Goal: Entertainment & Leisure: Browse casually

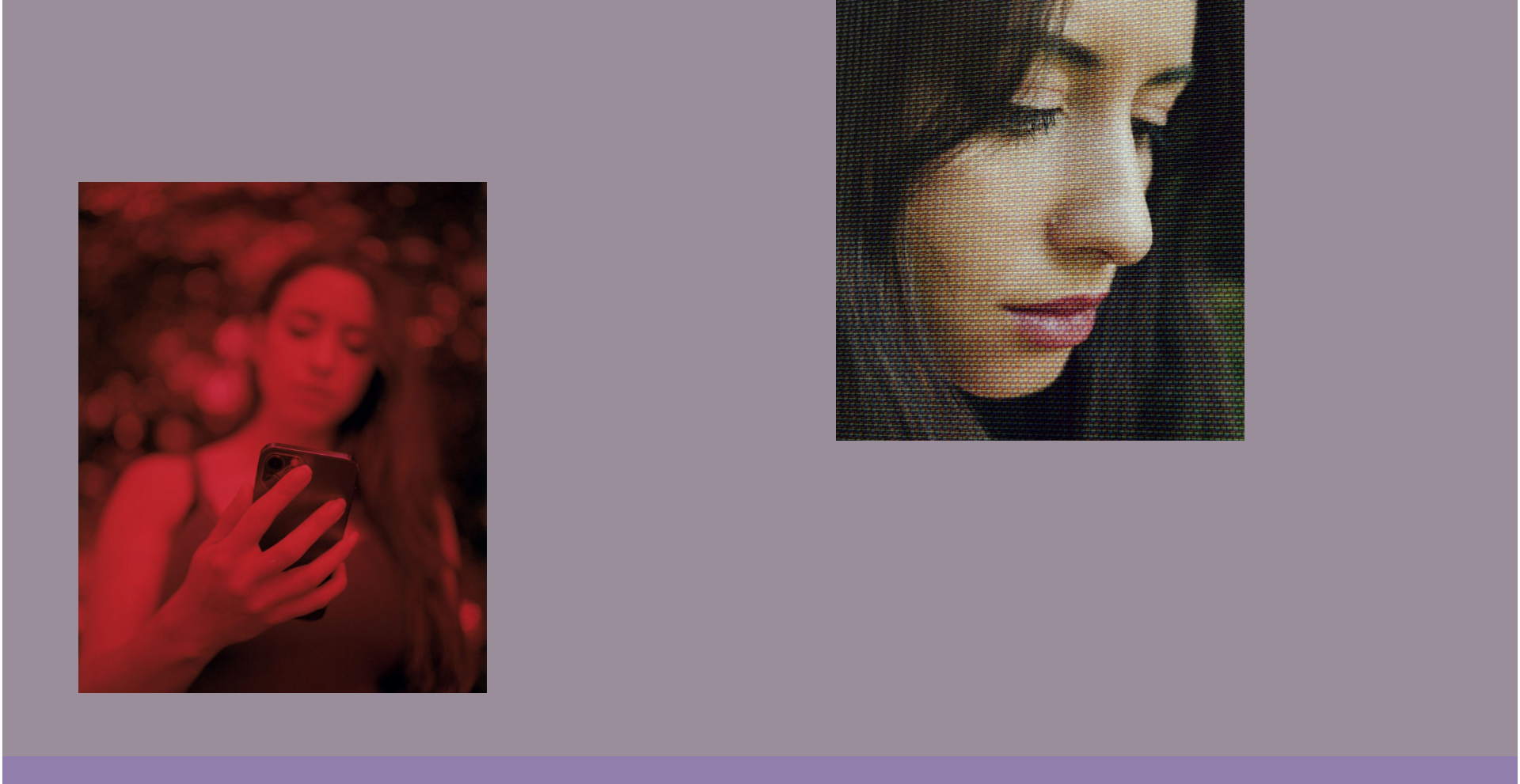
scroll to position [1661, 0]
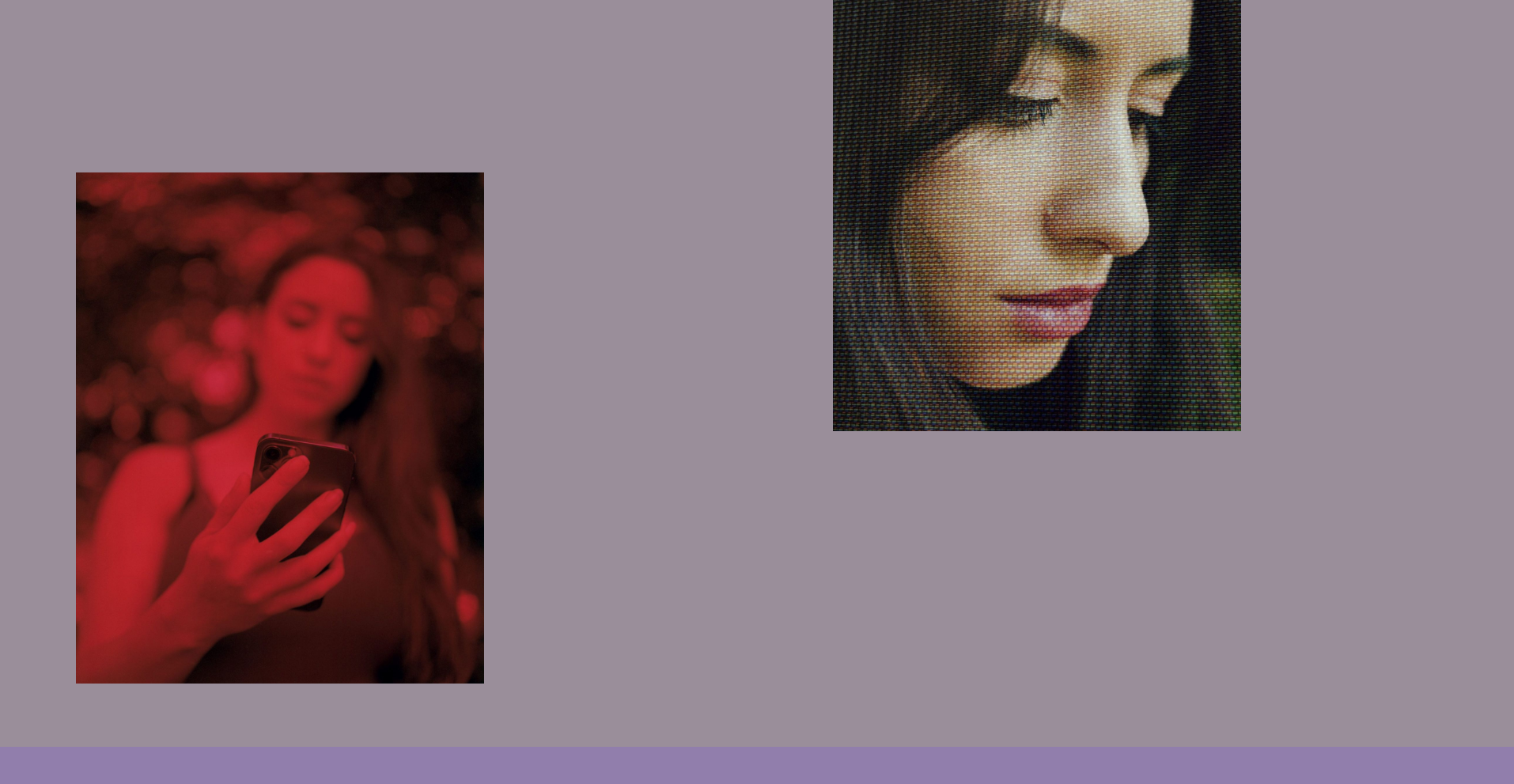
click at [435, 454] on img "button" at bounding box center [280, 428] width 409 height 511
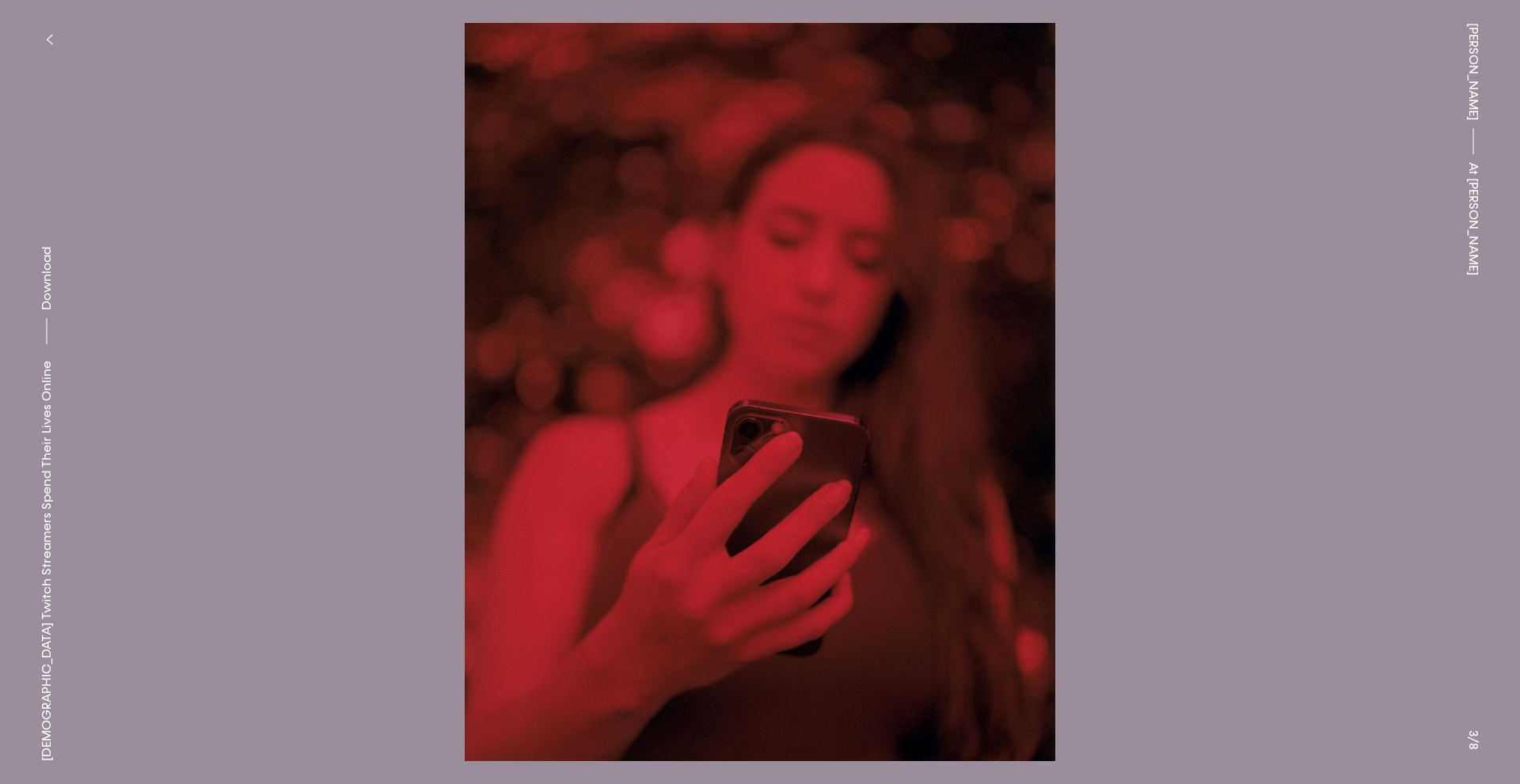
drag, startPoint x: 797, startPoint y: 334, endPoint x: 1247, endPoint y: 243, distance: 459.1
click at [1247, 243] on button at bounding box center [1139, 196] width 760 height 392
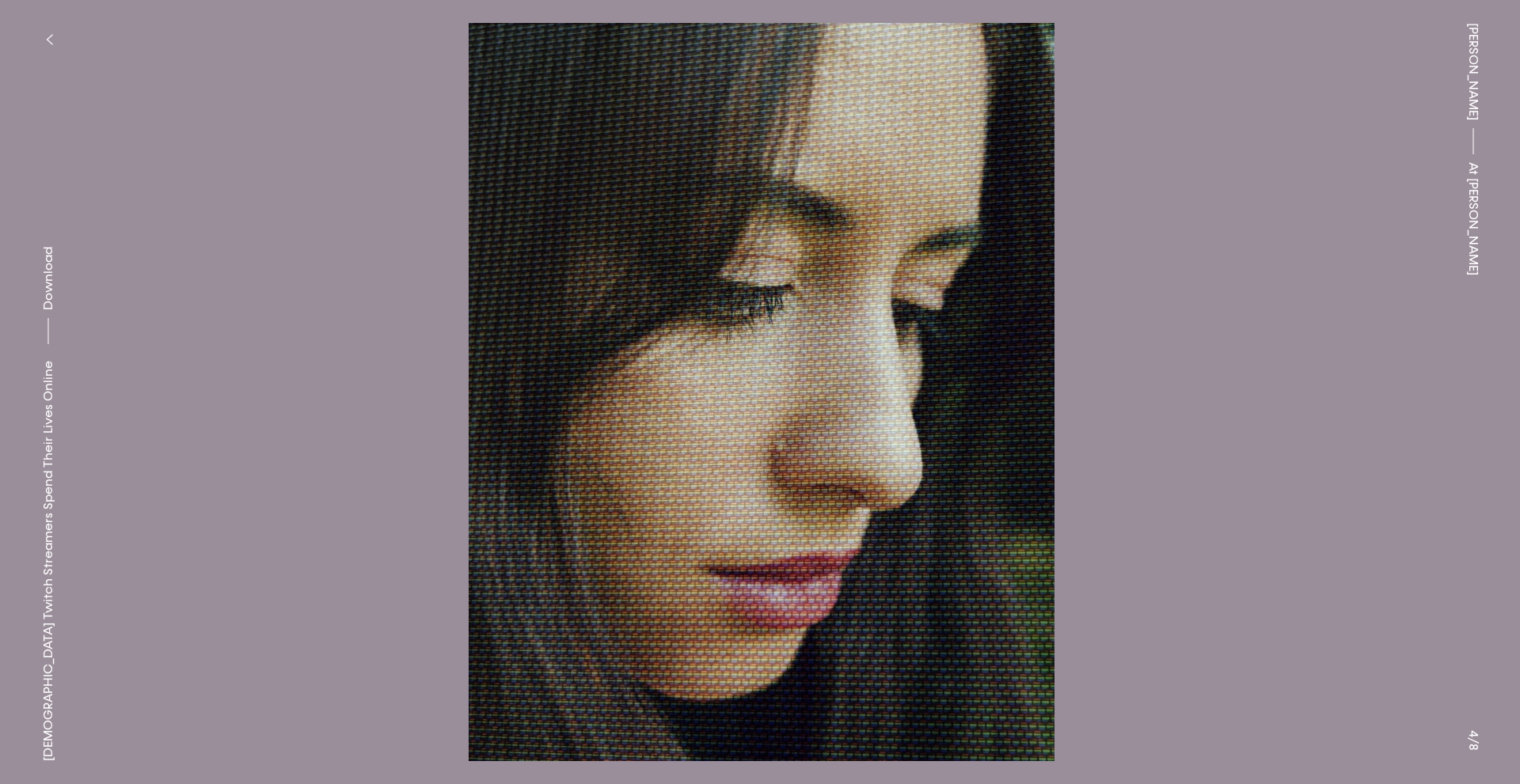
click at [1247, 243] on button at bounding box center [1139, 196] width 760 height 392
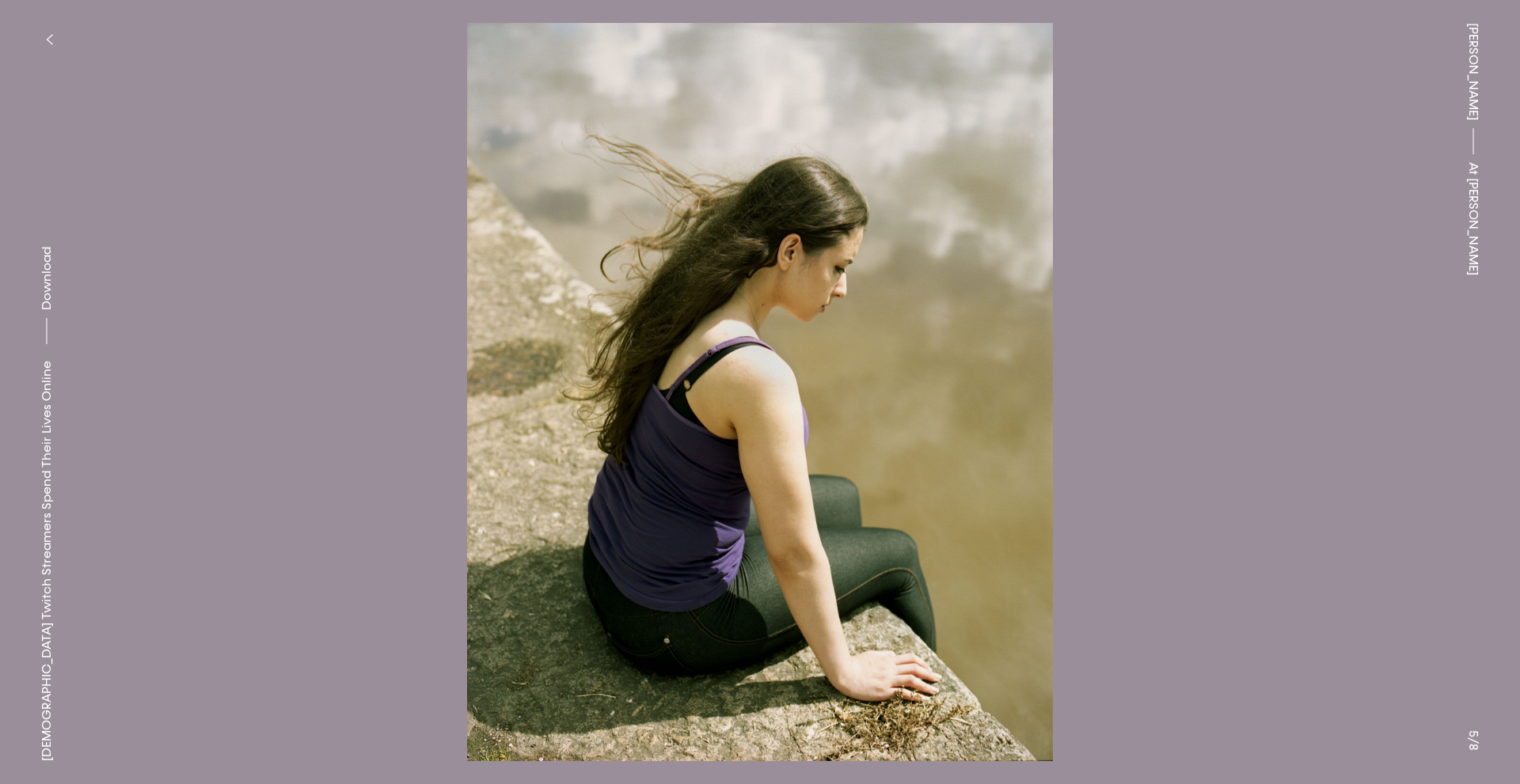
click at [1247, 243] on button at bounding box center [1139, 196] width 760 height 392
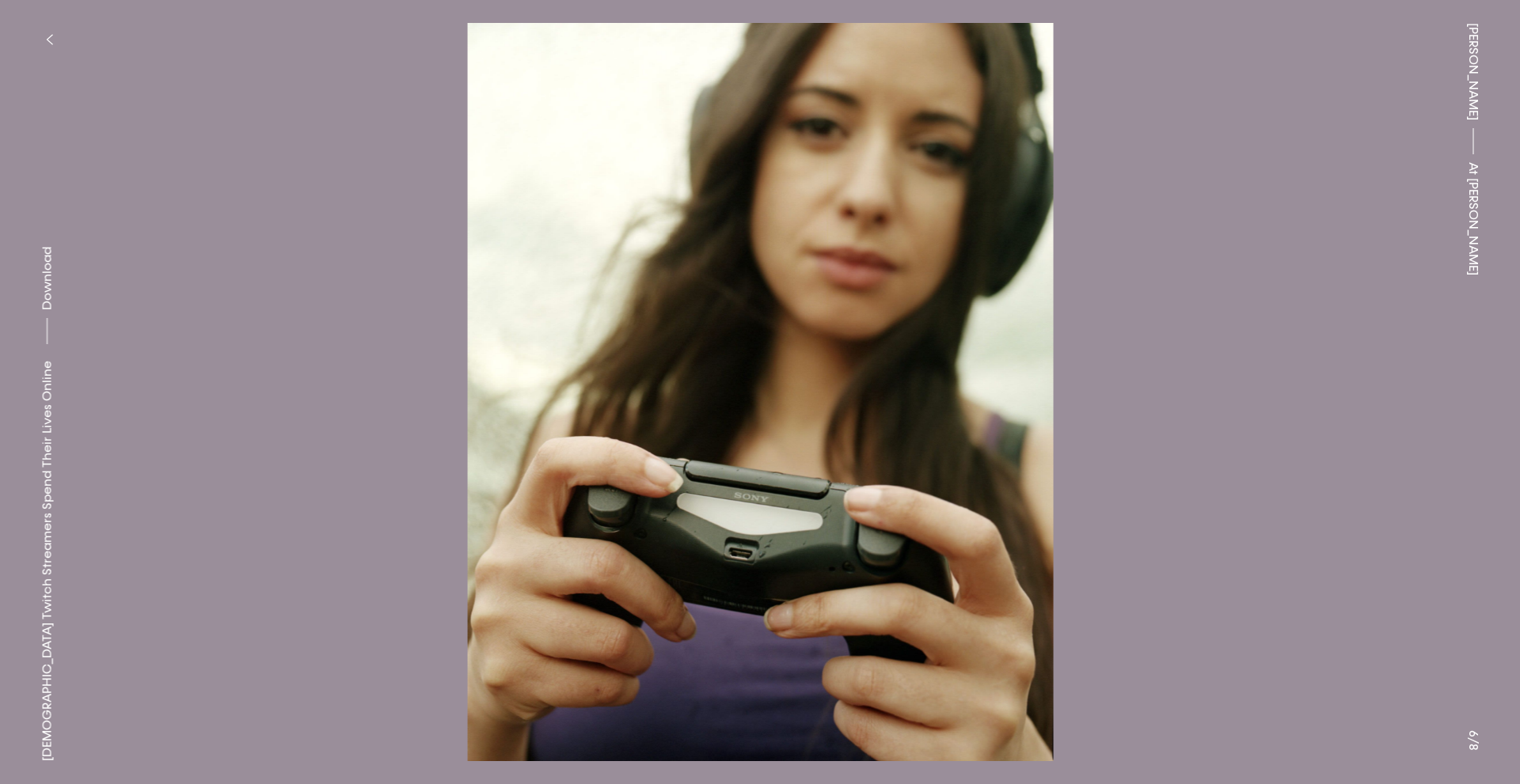
click at [1247, 243] on button at bounding box center [1139, 196] width 760 height 392
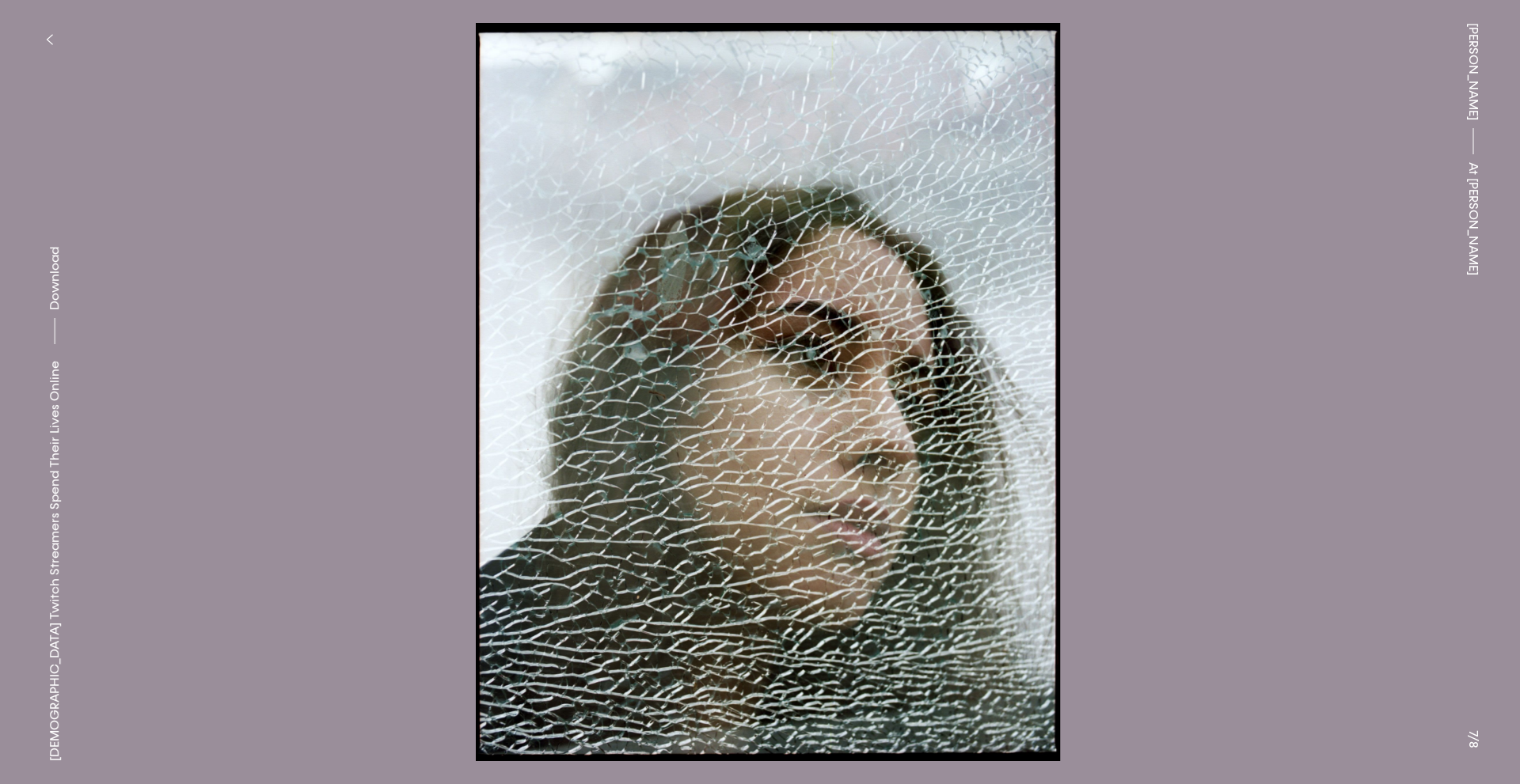
click at [1247, 243] on button at bounding box center [1139, 196] width 760 height 392
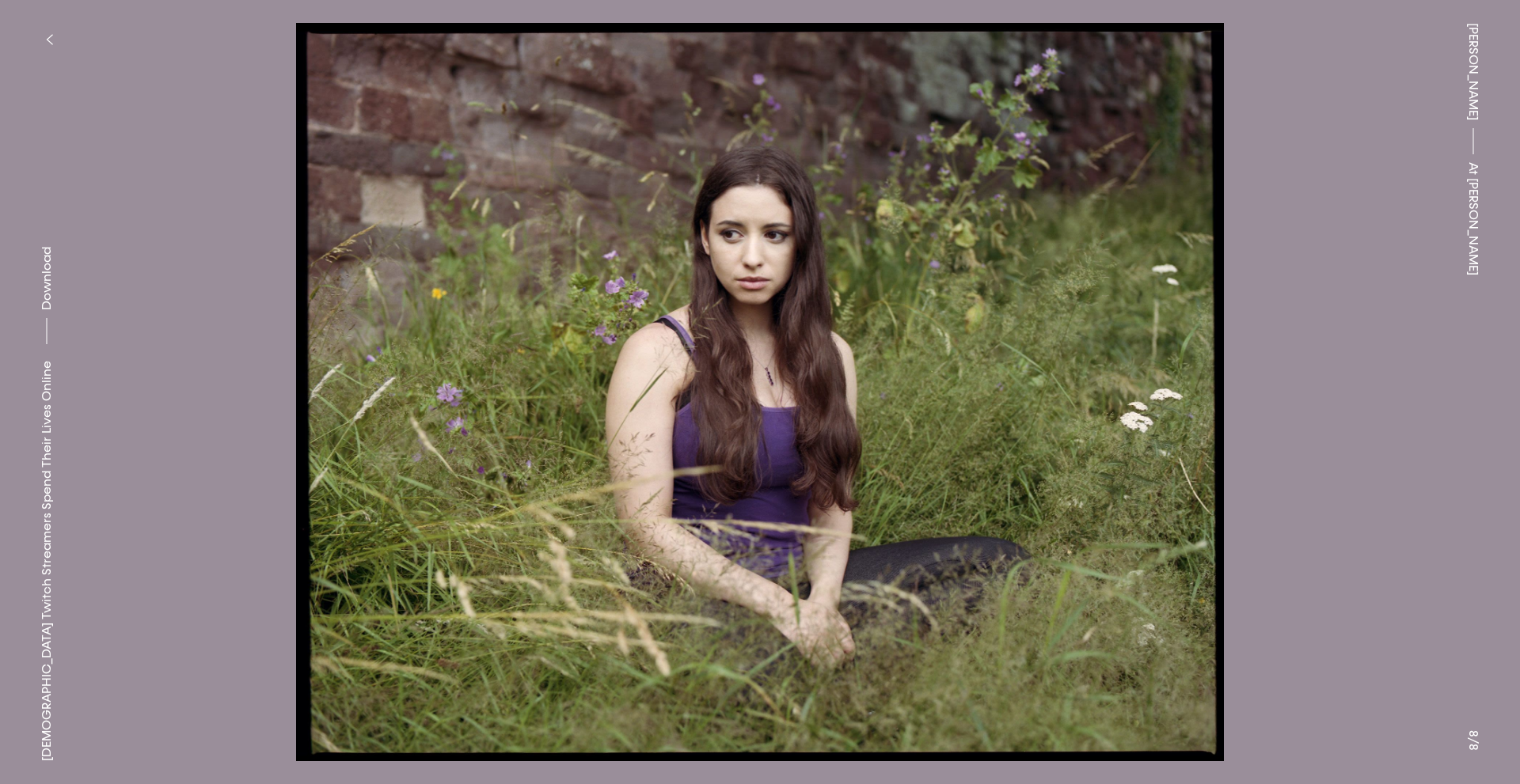
click at [1247, 243] on button at bounding box center [1139, 196] width 760 height 392
